Goal: Book appointment/travel/reservation

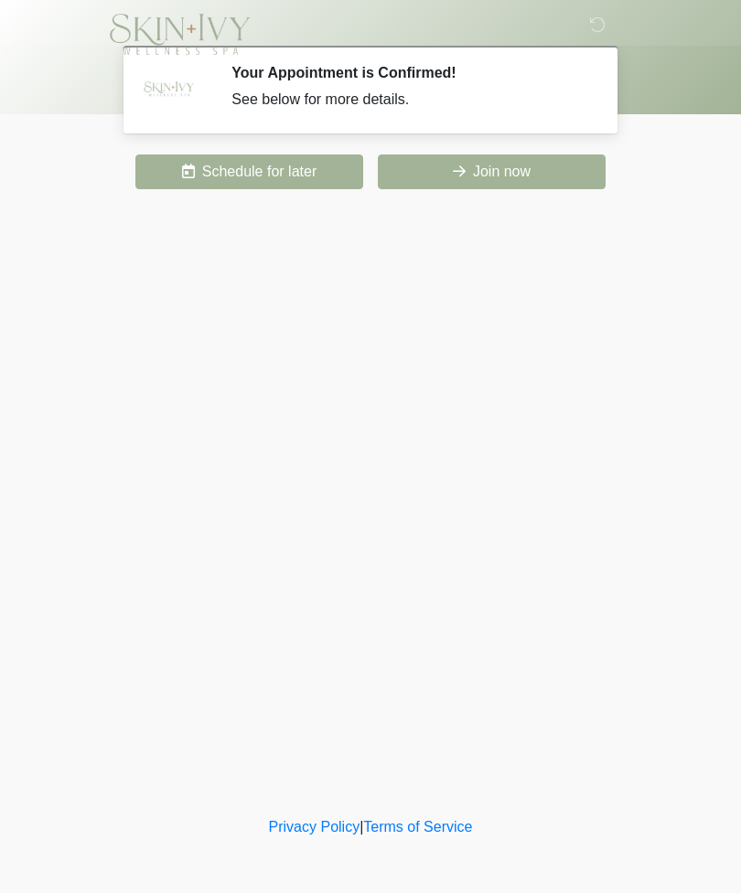
click at [479, 179] on button "Join now" at bounding box center [492, 172] width 228 height 35
click at [578, 728] on div "‎ ‎ Your Appointment is Confirmed! See below for more details. Please connect t…" at bounding box center [370, 406] width 549 height 776
click at [272, 170] on button "Schedule for later" at bounding box center [249, 172] width 228 height 35
click at [306, 155] on button "Schedule for later" at bounding box center [249, 172] width 228 height 35
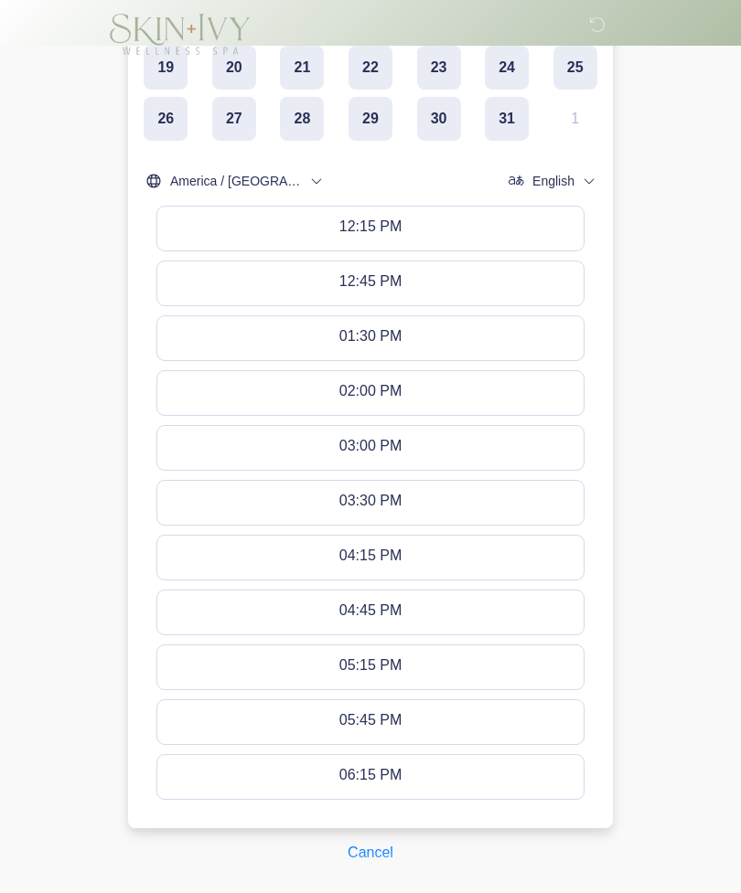
scroll to position [474, 0]
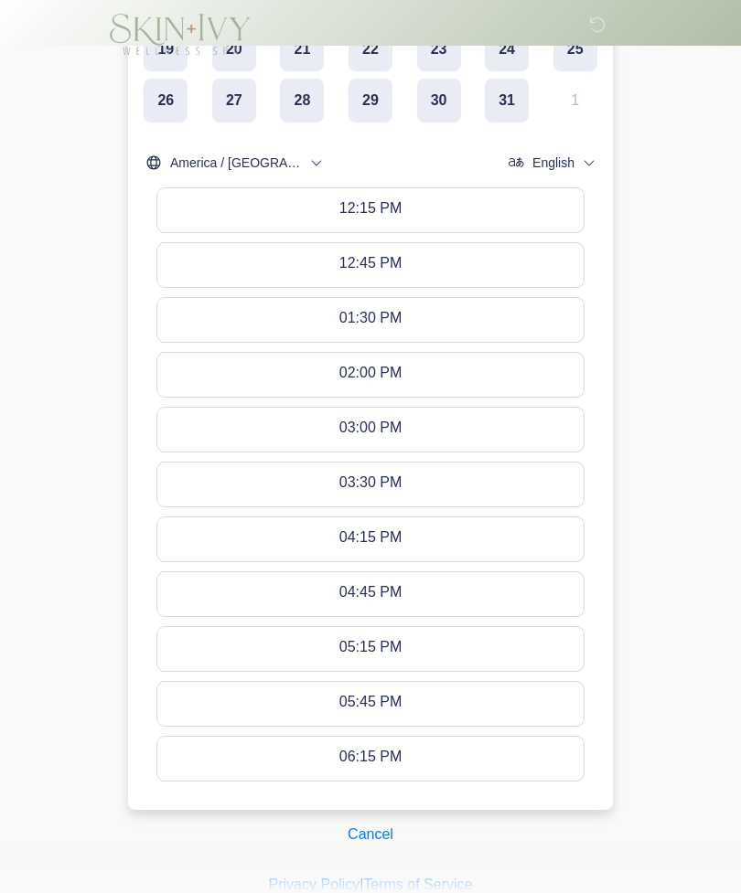
click at [370, 838] on button "Cancel" at bounding box center [370, 834] width 69 height 35
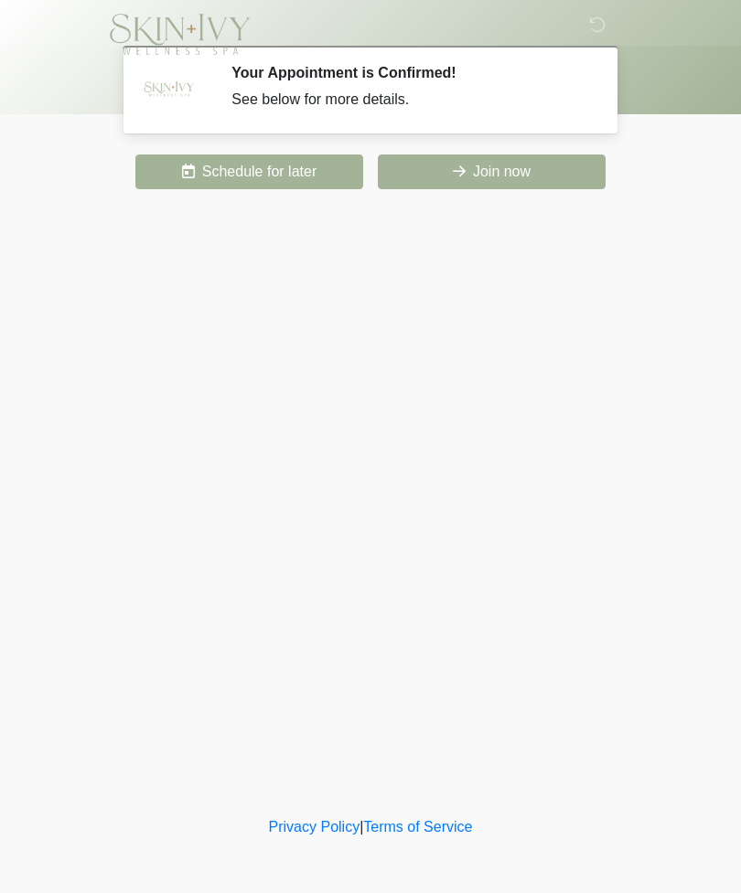
click at [530, 187] on button "Join now" at bounding box center [492, 172] width 228 height 35
